Goal: Information Seeking & Learning: Learn about a topic

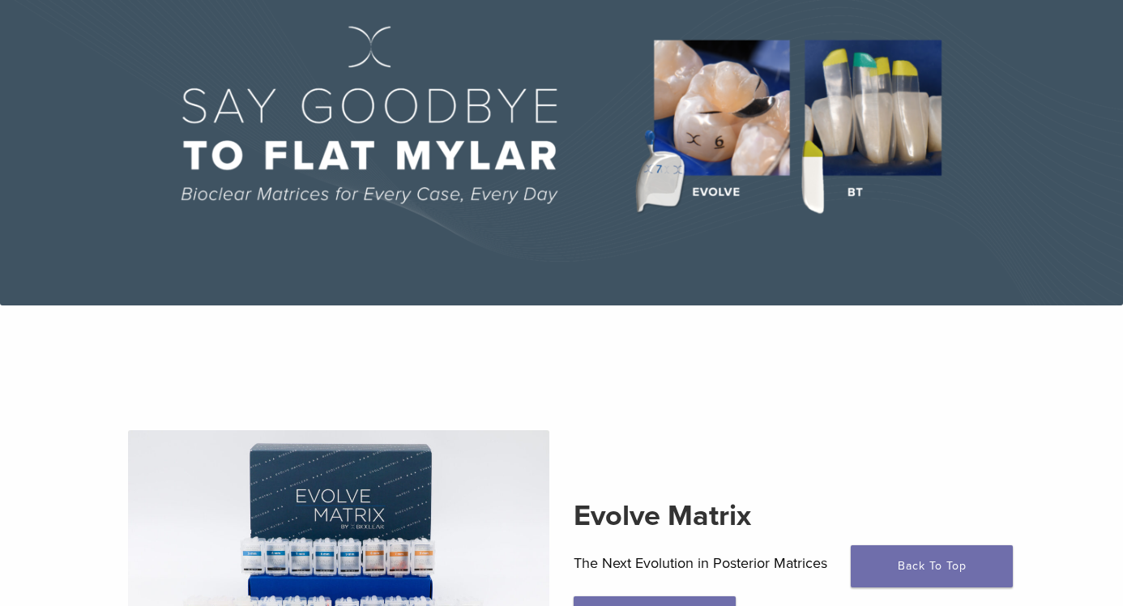
scroll to position [110, 0]
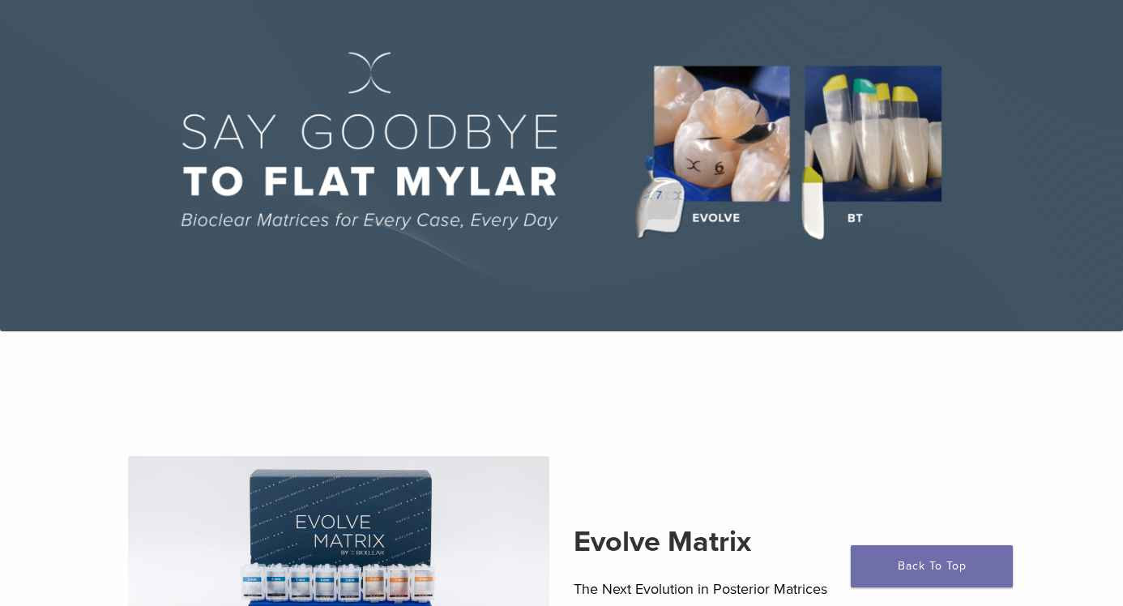
click at [717, 158] on img at bounding box center [561, 156] width 1123 height 349
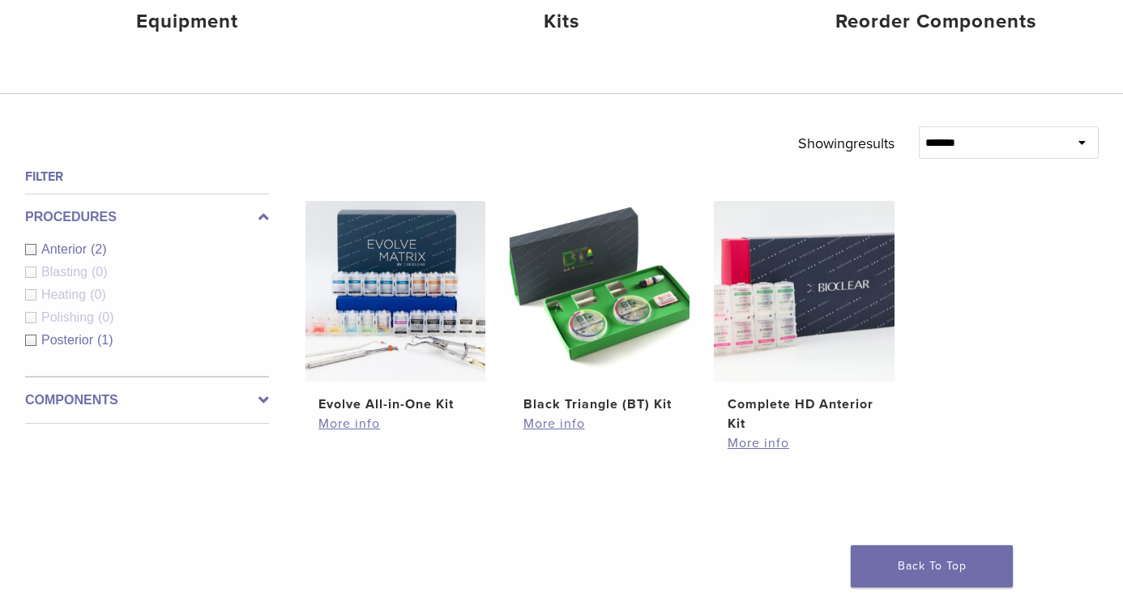
scroll to position [499, 0]
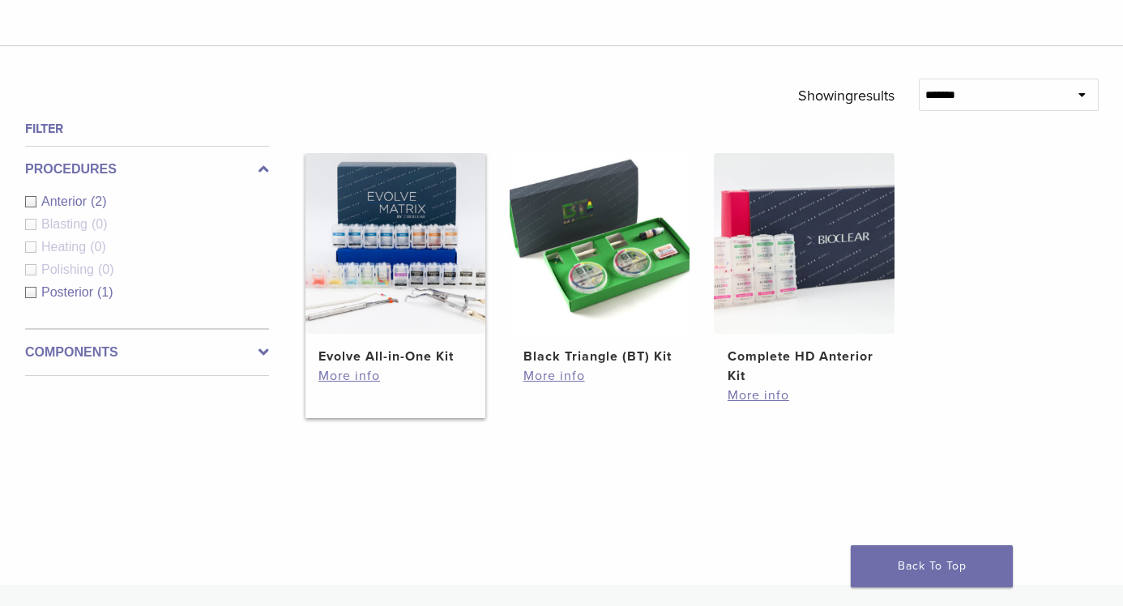
click at [397, 323] on img at bounding box center [396, 243] width 180 height 180
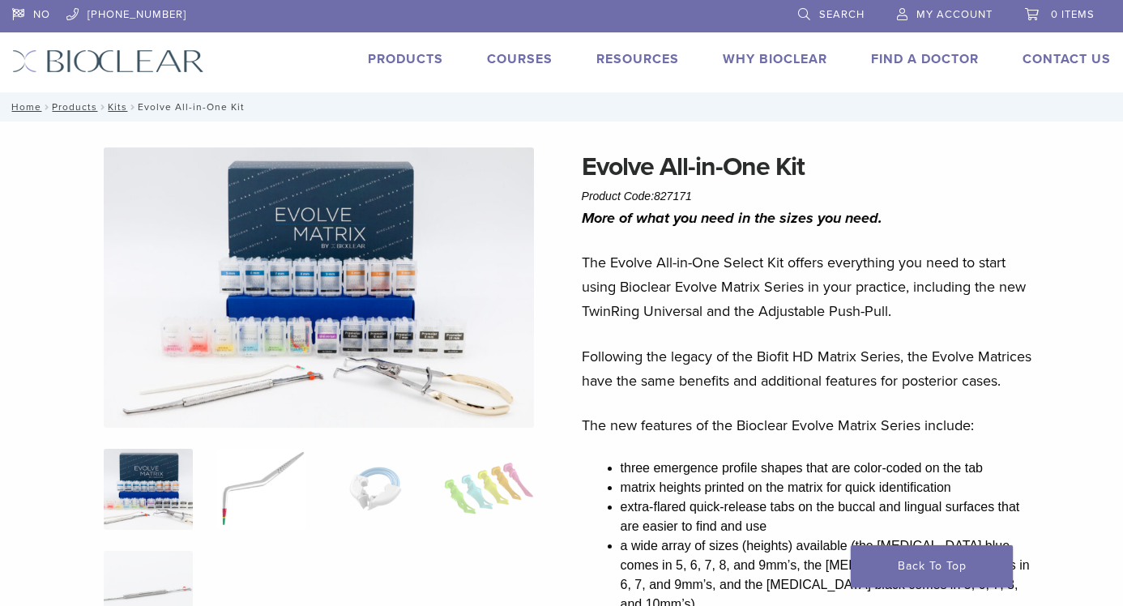
click at [291, 480] on img at bounding box center [261, 489] width 89 height 81
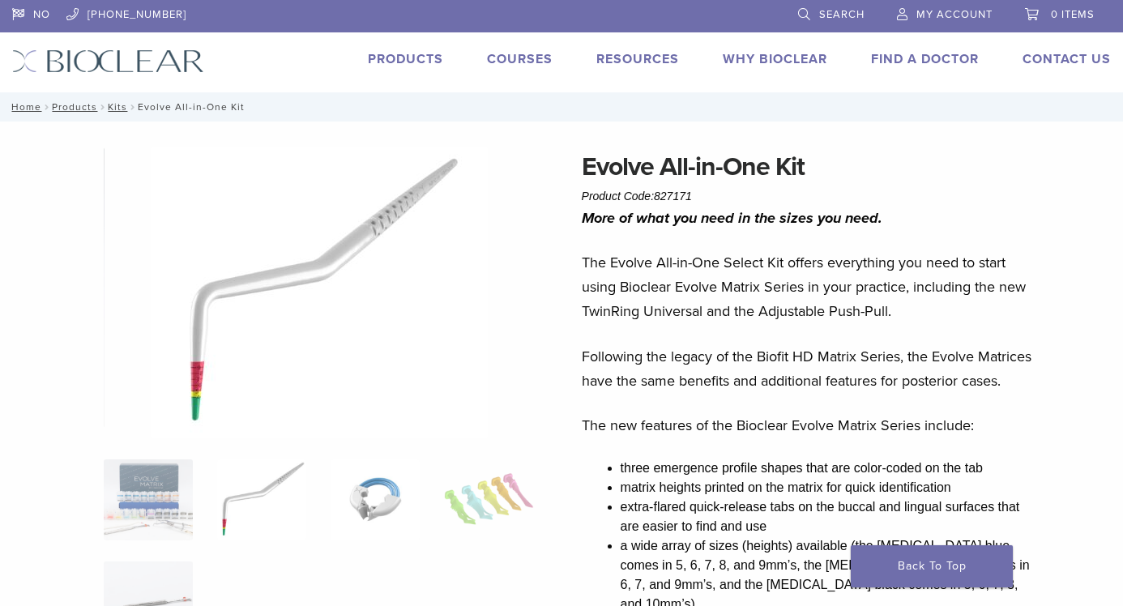
click at [373, 485] on img at bounding box center [375, 500] width 89 height 81
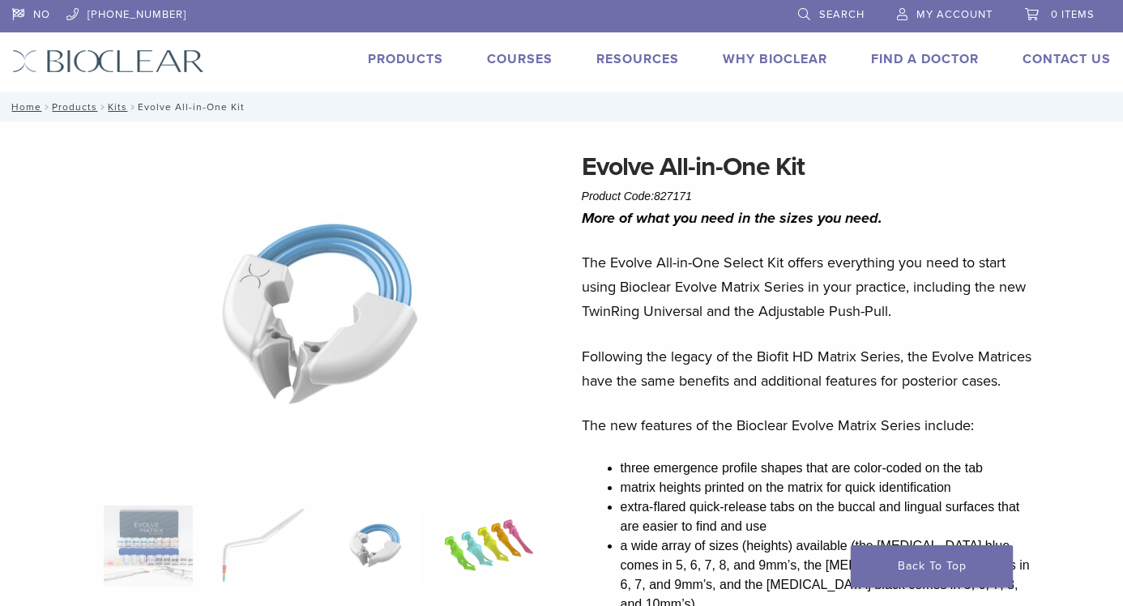
click at [492, 559] on img at bounding box center [488, 546] width 89 height 81
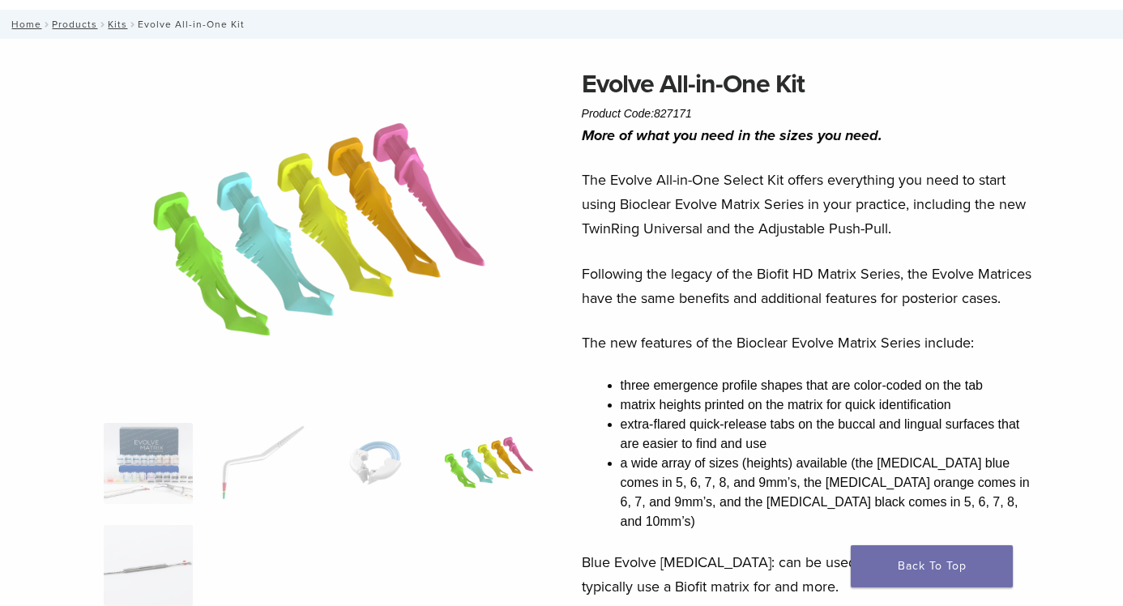
scroll to position [85, 0]
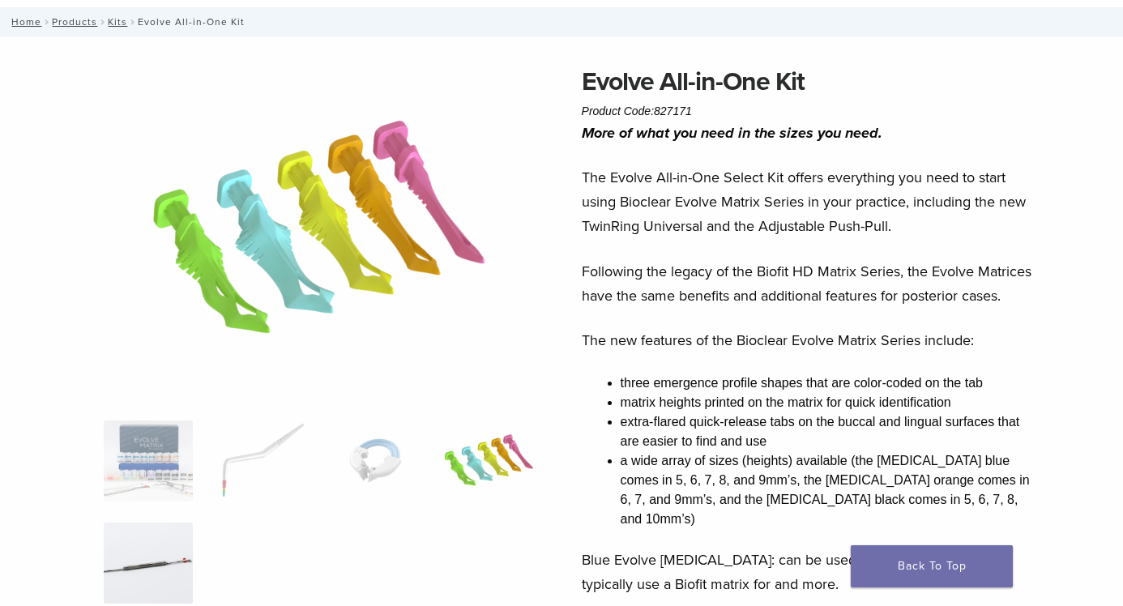
click at [170, 582] on img at bounding box center [148, 563] width 89 height 81
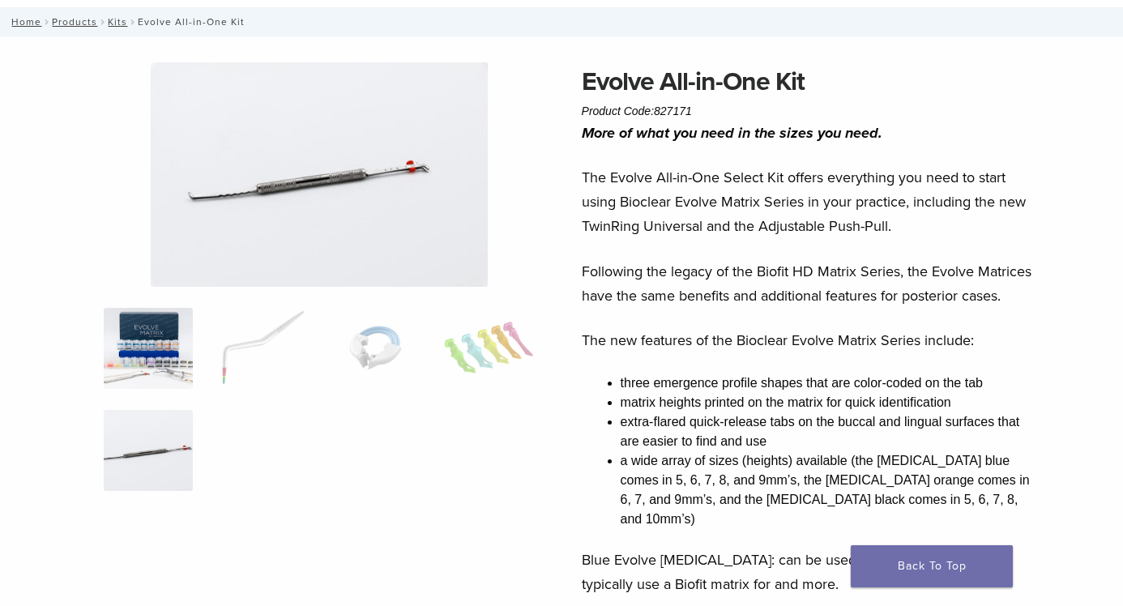
click at [174, 368] on img at bounding box center [148, 348] width 89 height 81
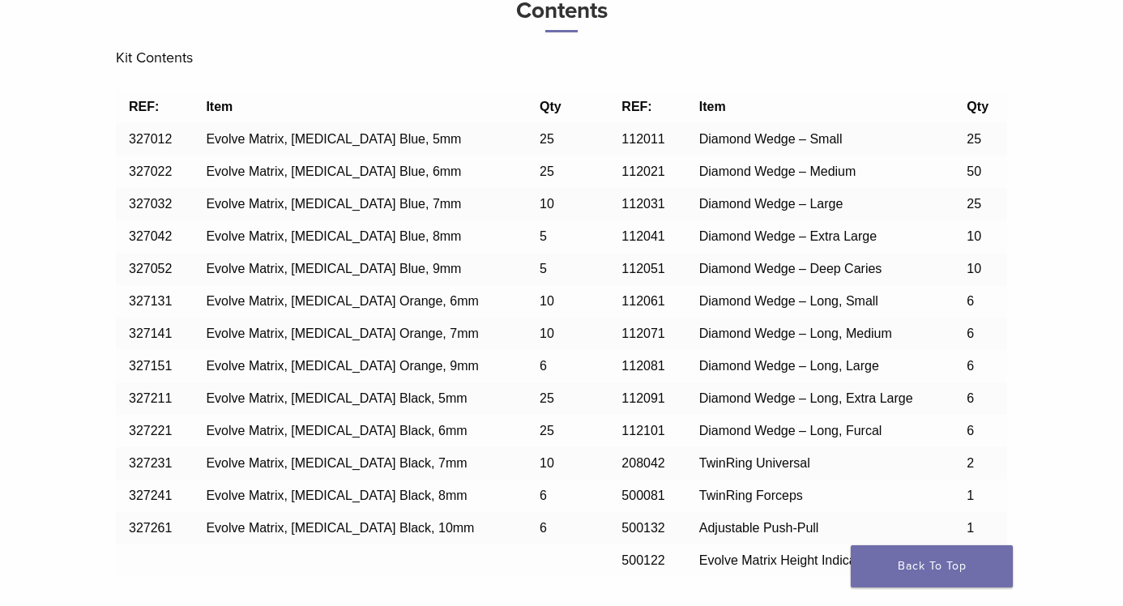
scroll to position [1584, 0]
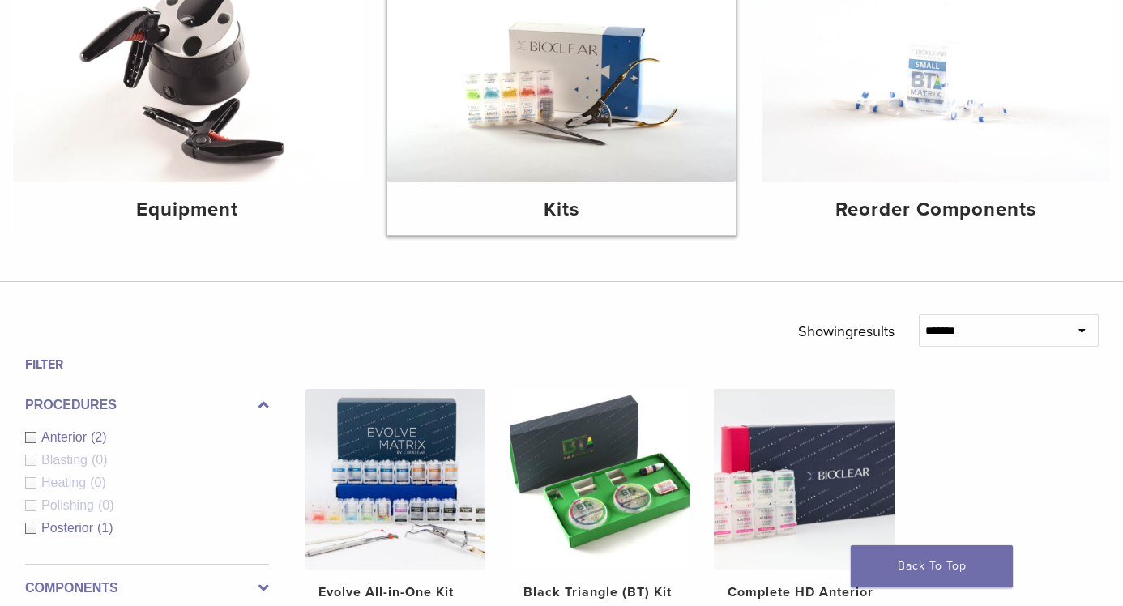
scroll to position [363, 0]
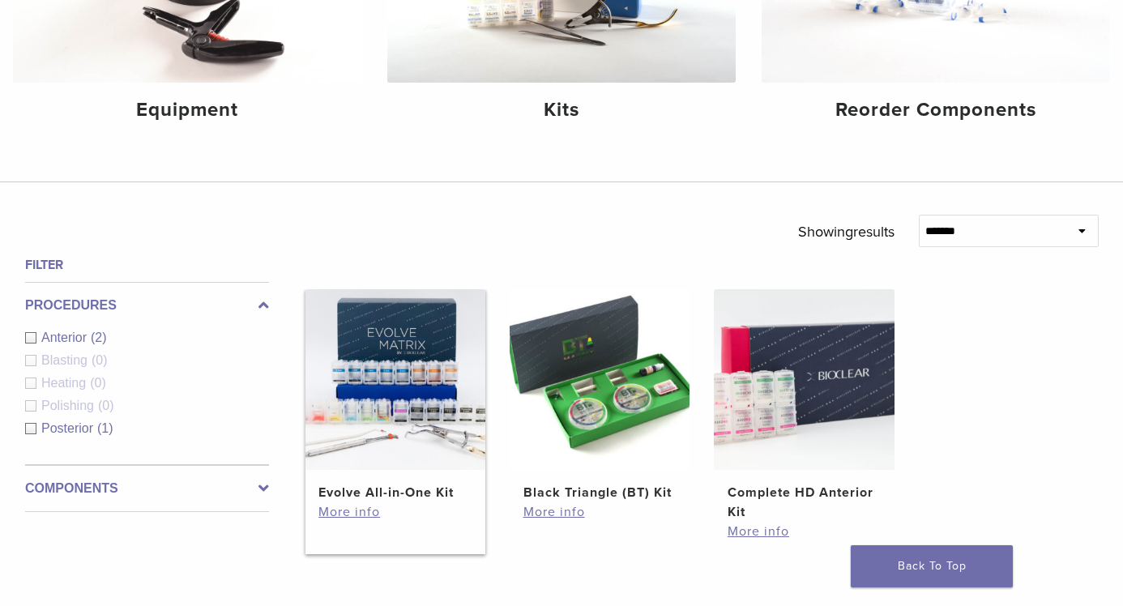
click at [431, 378] on img at bounding box center [396, 379] width 180 height 180
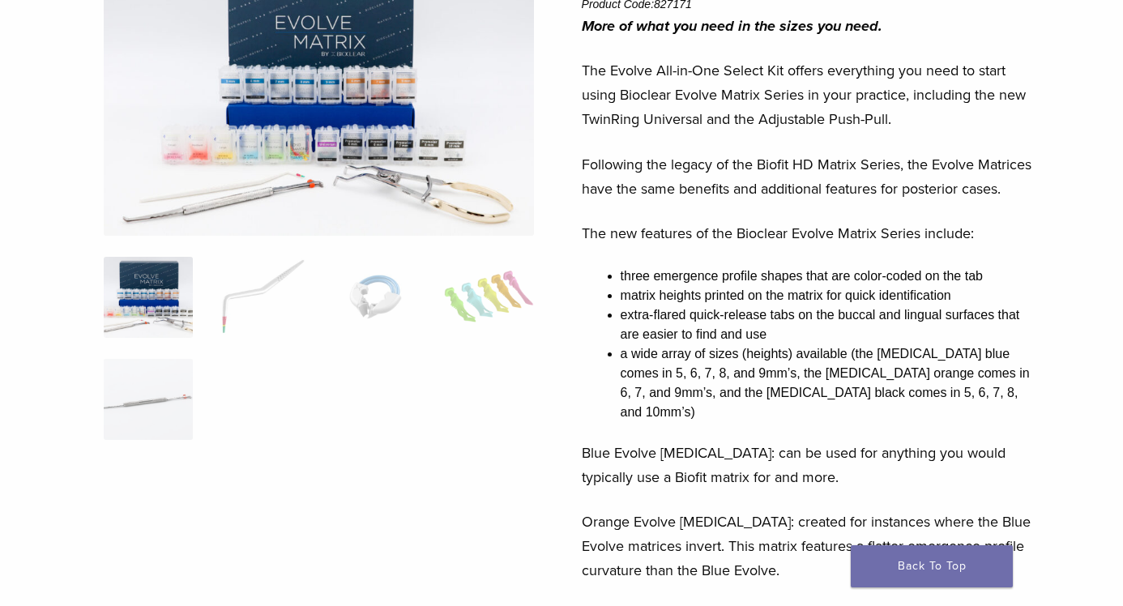
scroll to position [215, 0]
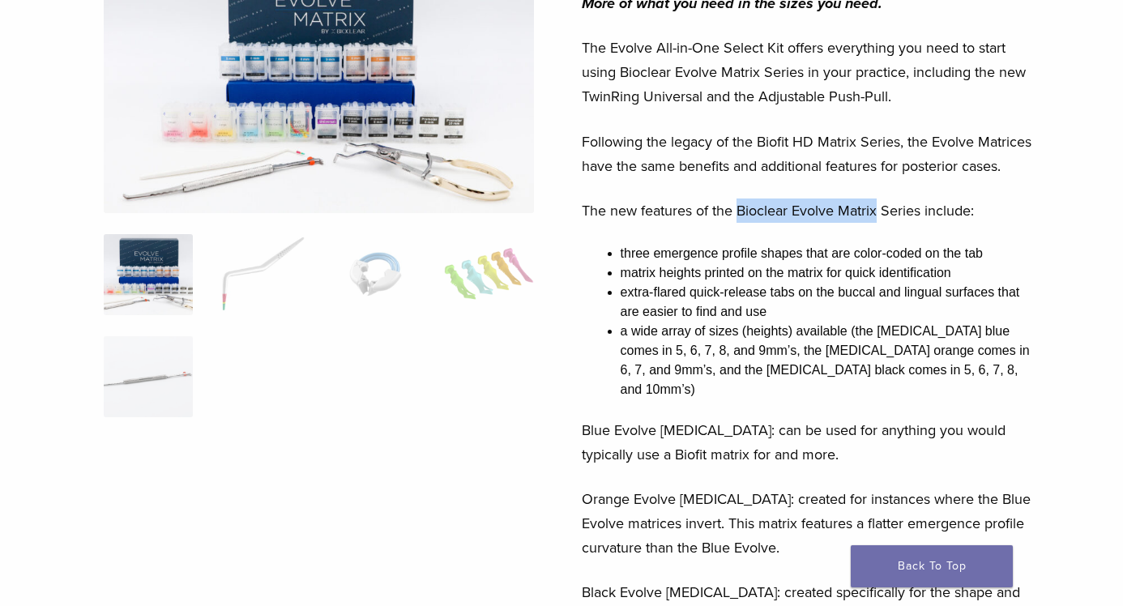
drag, startPoint x: 877, startPoint y: 210, endPoint x: 738, endPoint y: 212, distance: 138.6
click at [738, 212] on p "The new features of the Bioclear Evolve Matrix Series include:" at bounding box center [811, 211] width 458 height 24
